Goal: Transaction & Acquisition: Purchase product/service

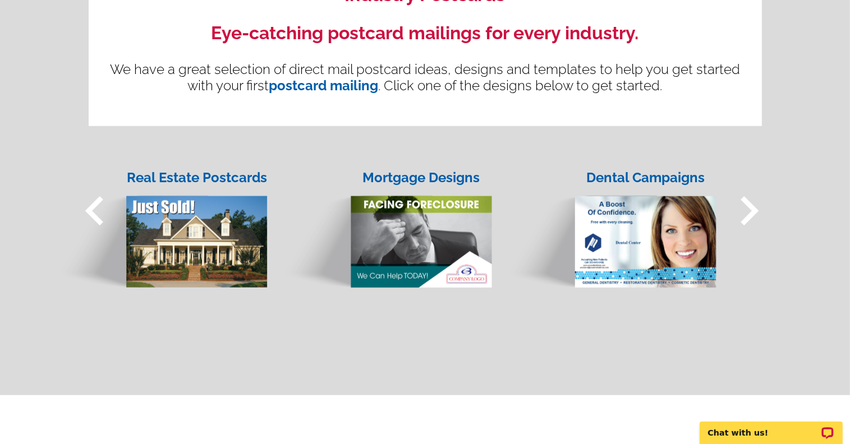
scroll to position [897, 0]
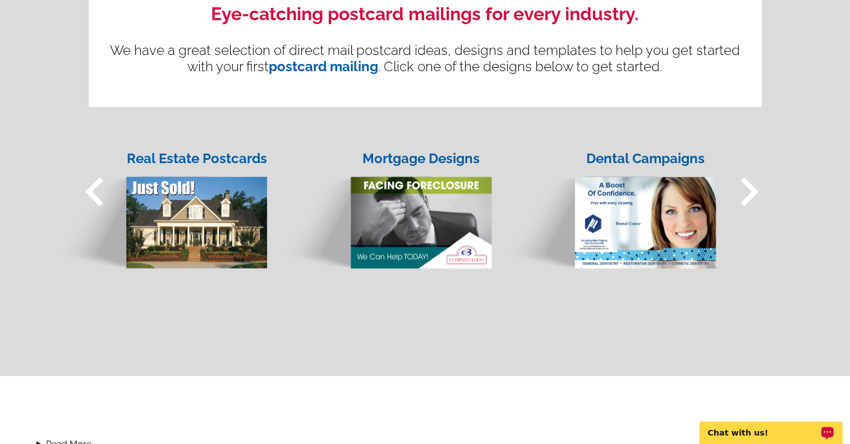
click at [717, 431] on p "Chat with us!" at bounding box center [762, 432] width 111 height 9
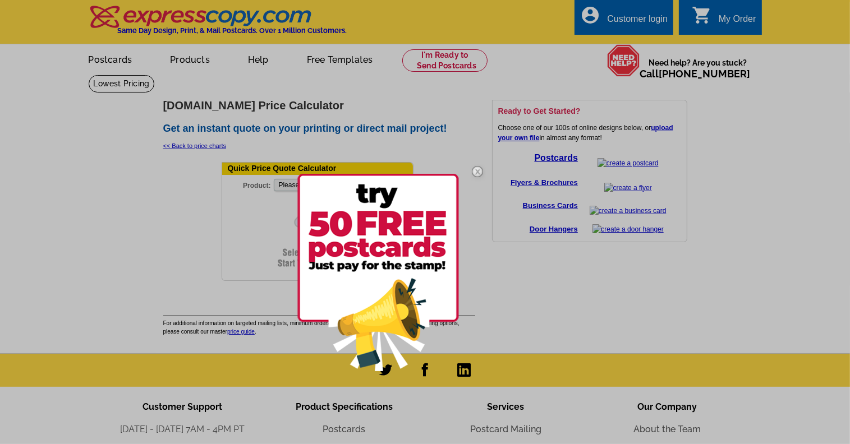
click at [480, 168] on img at bounding box center [477, 171] width 33 height 33
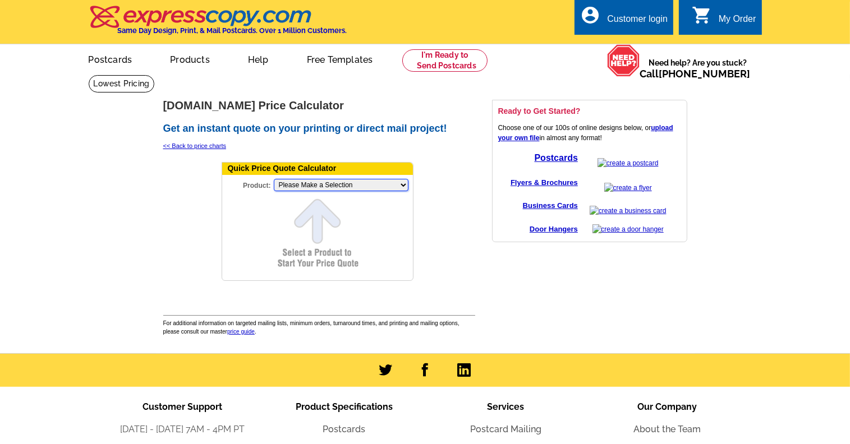
click at [400, 185] on select "Please Make a Selection Jumbo Postcard (5.5" x 8.5") Regular Postcard (4.25" x …" at bounding box center [341, 185] width 135 height 12
click at [401, 183] on select "Please Make a Selection Jumbo Postcard (5.5" x 8.5") Regular Postcard (4.25" x …" at bounding box center [341, 185] width 135 height 12
select select "2"
click at [274, 179] on select "Please Make a Selection Jumbo Postcard (5.5" x 8.5") Regular Postcard (4.25" x …" at bounding box center [341, 185] width 135 height 12
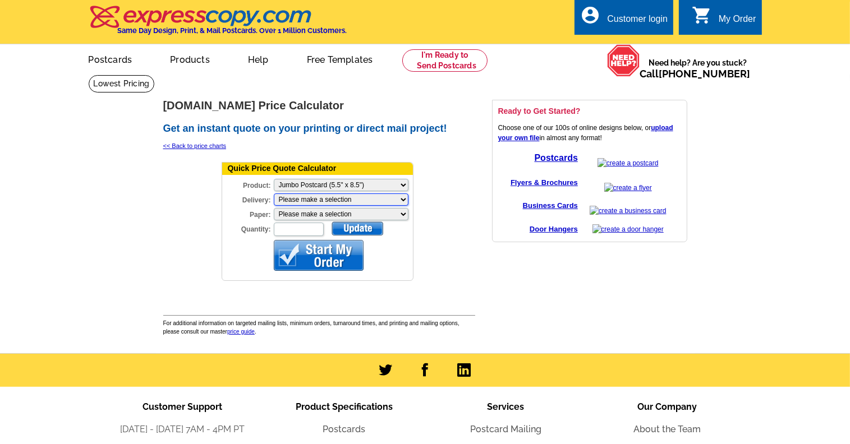
click at [400, 199] on select "Please make a selection Print + Address+USPS First Class Print-Only+Shipped To …" at bounding box center [341, 199] width 135 height 12
click at [311, 230] on input "Quantity:" at bounding box center [299, 229] width 50 height 13
type input "1500"
click at [336, 248] on div at bounding box center [319, 255] width 90 height 31
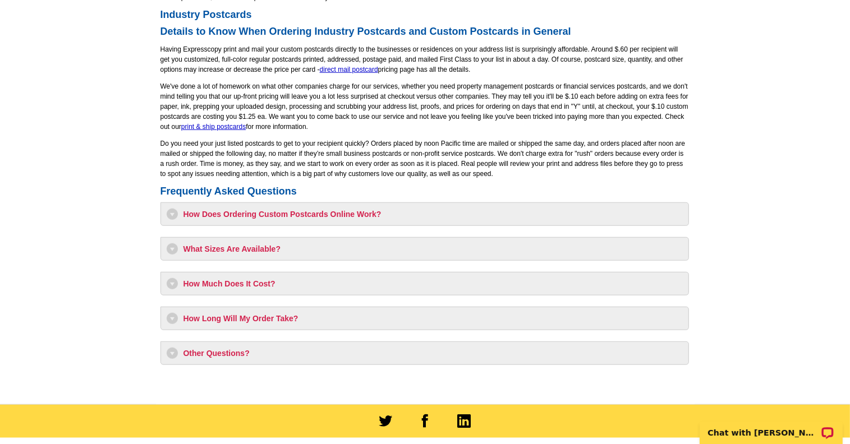
scroll to position [841, 0]
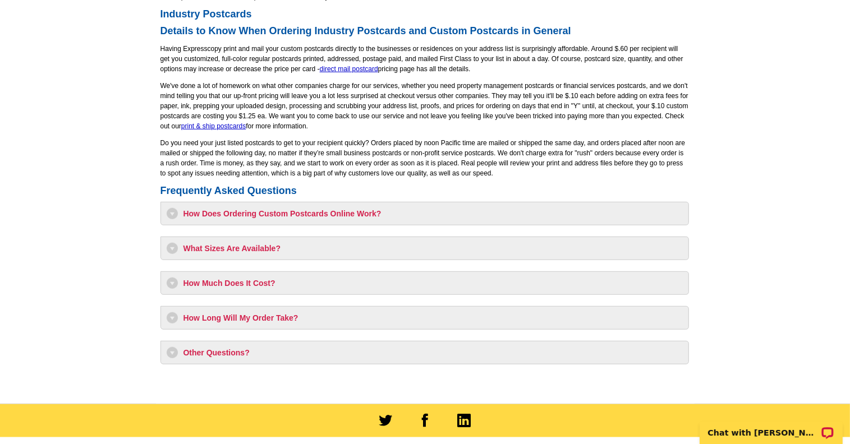
click at [307, 214] on h3 "How Does Ordering Custom Postcards Online Work?" at bounding box center [425, 213] width 516 height 11
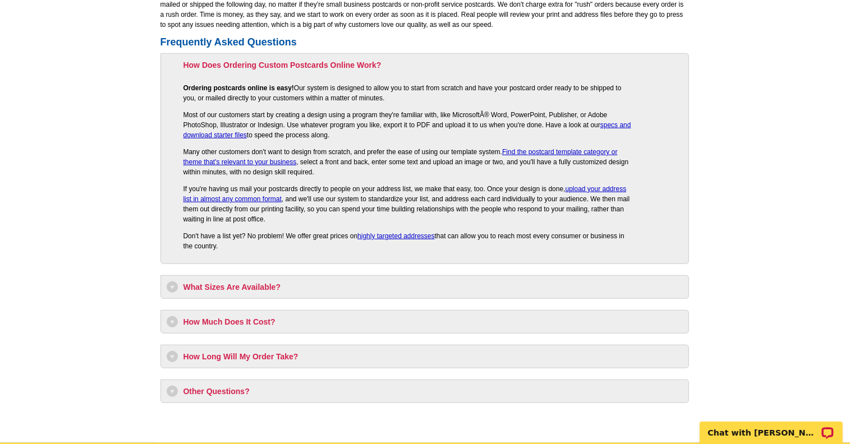
scroll to position [1009, 0]
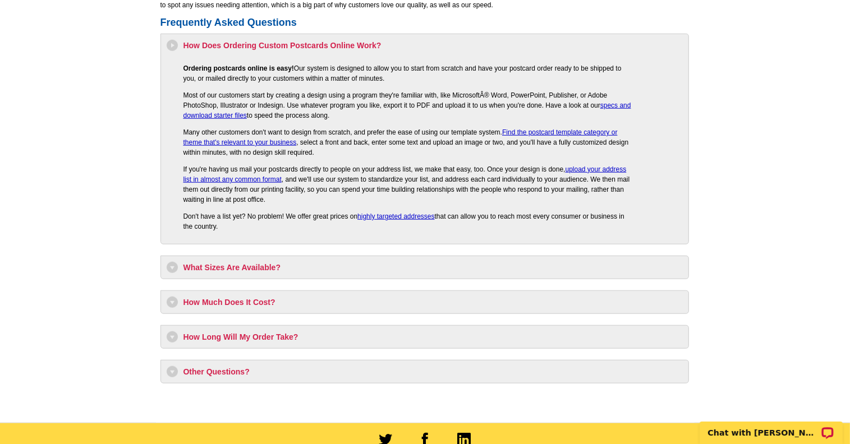
click at [253, 301] on h3 "How Much Does It Cost?" at bounding box center [425, 302] width 516 height 11
select select "1"
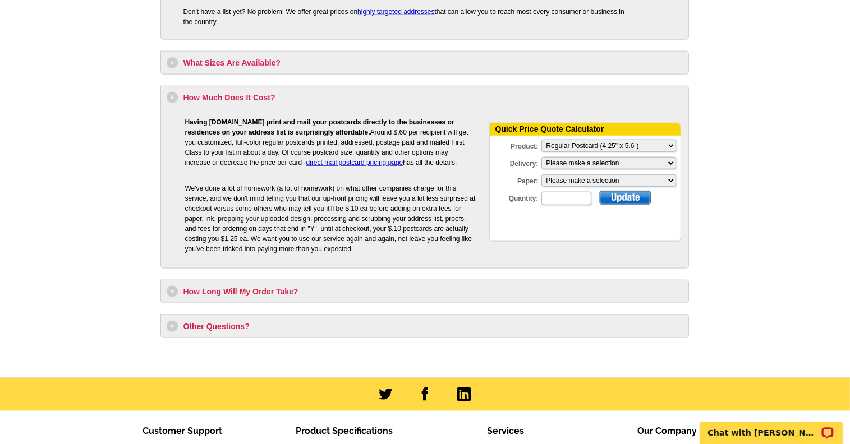
scroll to position [1234, 0]
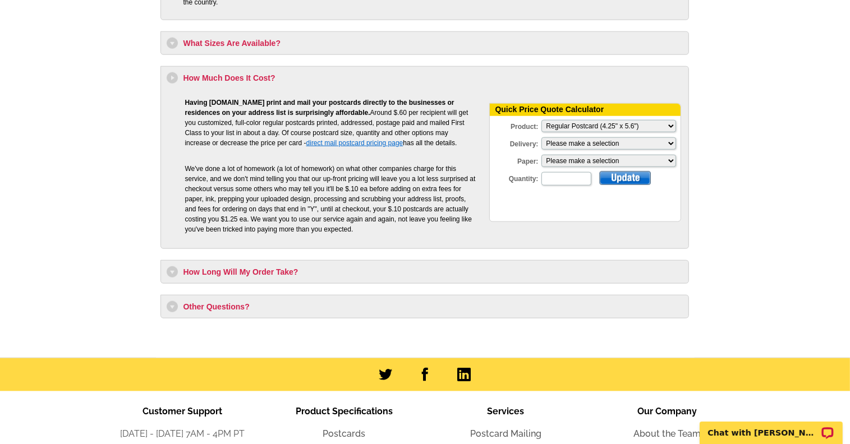
click at [331, 141] on link "direct mail postcard pricing page" at bounding box center [354, 143] width 97 height 8
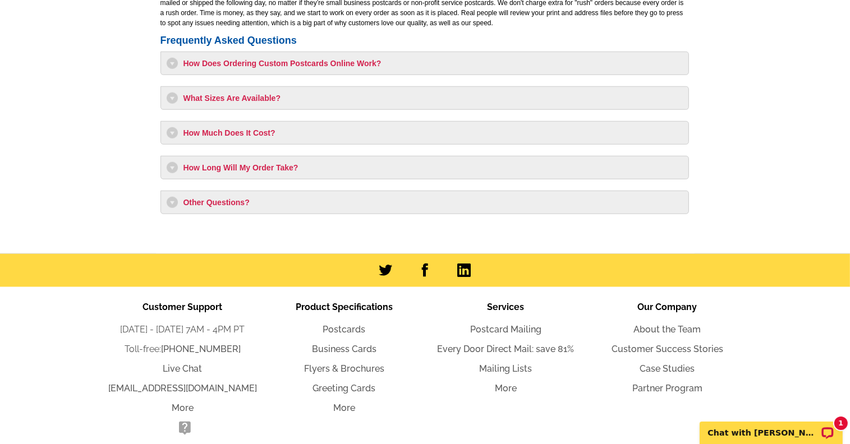
scroll to position [926, 0]
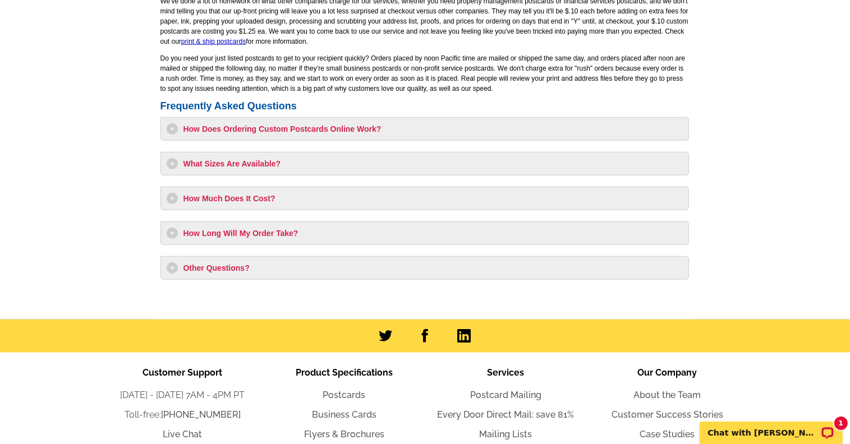
click at [230, 195] on h3 "How Much Does It Cost?" at bounding box center [425, 198] width 516 height 11
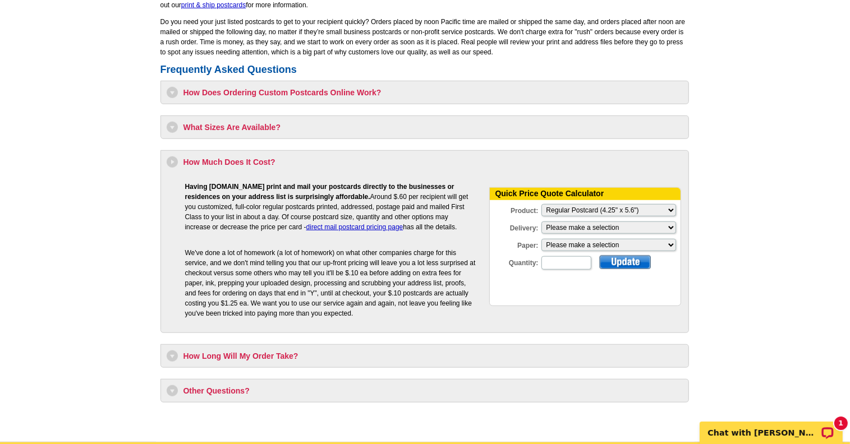
scroll to position [982, 0]
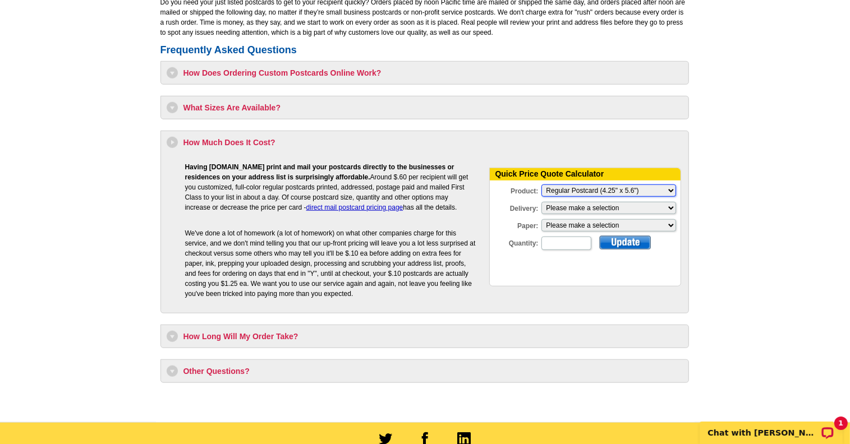
click at [668, 188] on select "Please Make a Selection Jumbo Postcard (5.5" x 8.5") Regular Postcard (4.25" x …" at bounding box center [608, 191] width 135 height 12
select select "2"
click at [541, 185] on select "Please Make a Selection Jumbo Postcard (5.5" x 8.5") Regular Postcard (4.25" x …" at bounding box center [608, 191] width 135 height 12
click at [668, 208] on select "Please make a selection Print + Address+USPS First Class Print-Only+Shipped To …" at bounding box center [608, 208] width 135 height 12
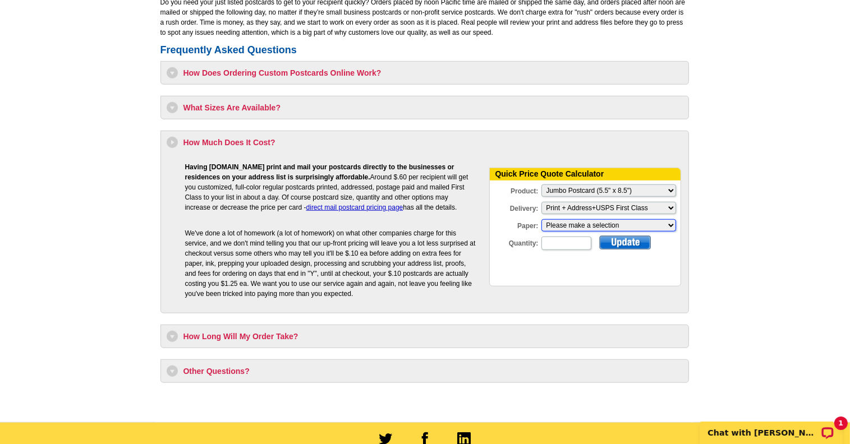
click at [670, 224] on select "Please make a selection Recyclable Board Magnetic Stock" at bounding box center [608, 225] width 135 height 12
select select "3"
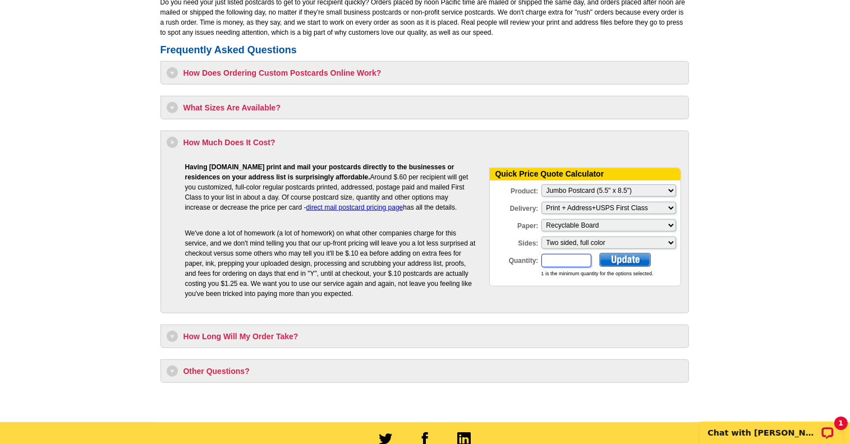
click at [570, 262] on input "Quantity:" at bounding box center [566, 260] width 50 height 13
type input "1500"
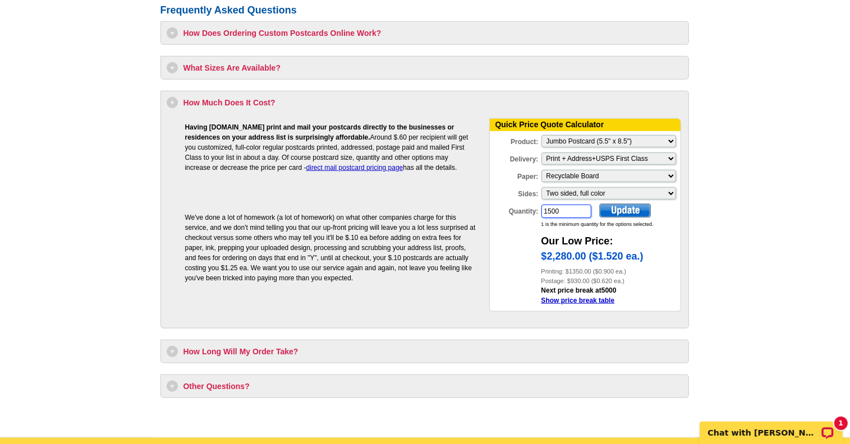
scroll to position [1038, 0]
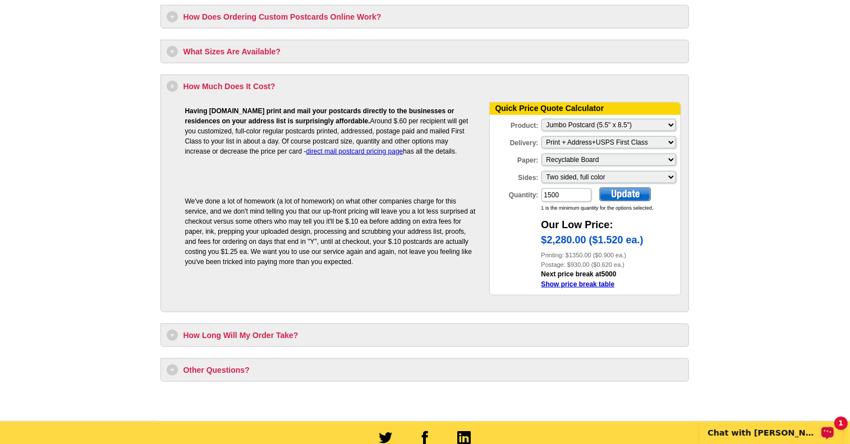
click at [752, 431] on p "Chat with [PERSON_NAME]" at bounding box center [762, 432] width 111 height 9
click at [668, 159] on select "Please make a selection Recyclable Board Magnetic Stock" at bounding box center [608, 160] width 135 height 12
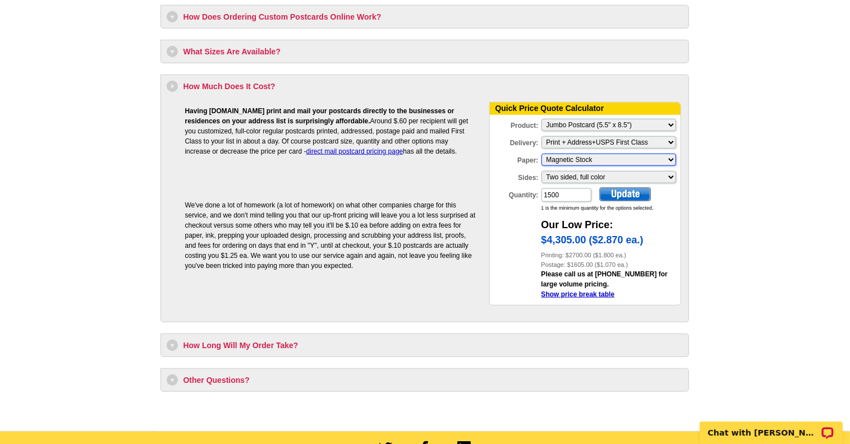
click at [671, 156] on select "Please make a selection Recyclable Board Magnetic Stock" at bounding box center [608, 160] width 135 height 12
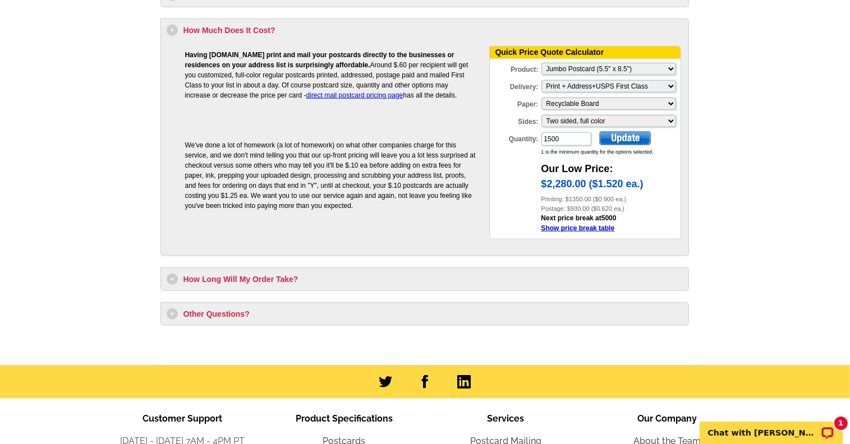
scroll to position [1150, 0]
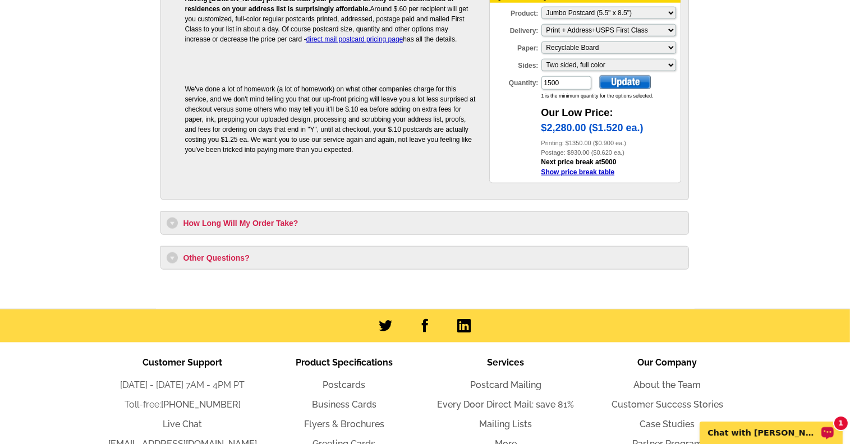
click at [824, 434] on icon "Open LiveChat chat widget" at bounding box center [827, 432] width 8 height 6
